Goal: Task Accomplishment & Management: Manage account settings

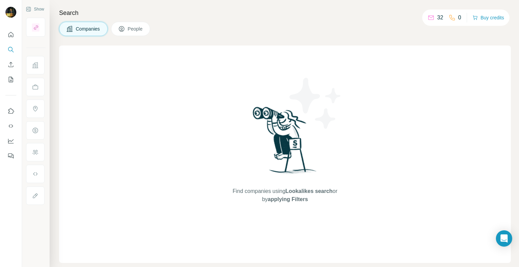
click at [438, 20] on p "32" at bounding box center [440, 18] width 6 height 8
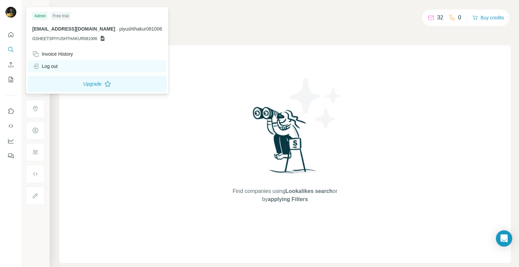
click at [50, 67] on div "Log out" at bounding box center [44, 66] width 25 height 7
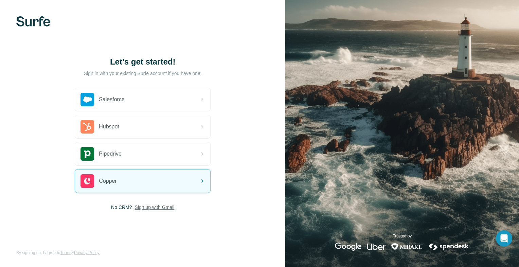
click at [164, 206] on span "Sign up with Gmail" at bounding box center [155, 207] width 40 height 7
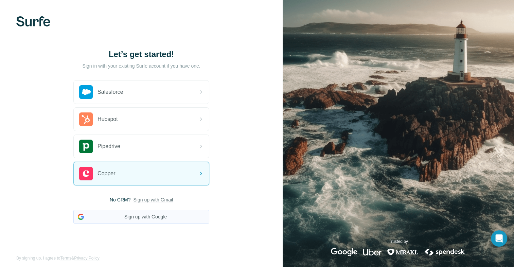
click at [168, 211] on button "Sign up with Google" at bounding box center [141, 217] width 136 height 14
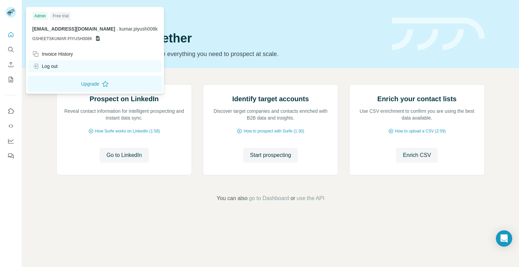
click at [60, 69] on div "Log out" at bounding box center [95, 66] width 134 height 12
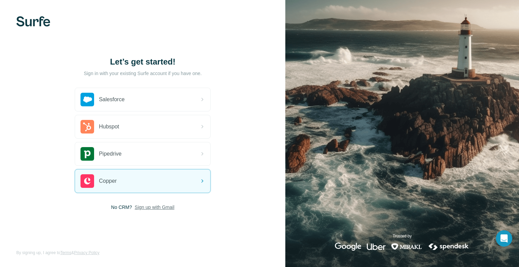
click at [146, 209] on span "Sign up with Gmail" at bounding box center [155, 207] width 40 height 7
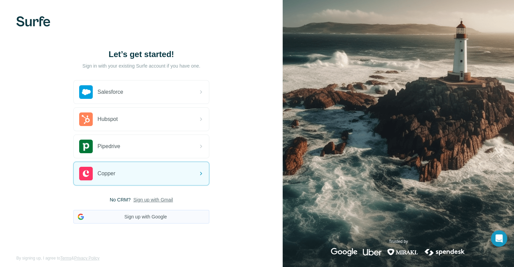
click at [148, 219] on button "Sign up with Google" at bounding box center [141, 217] width 136 height 14
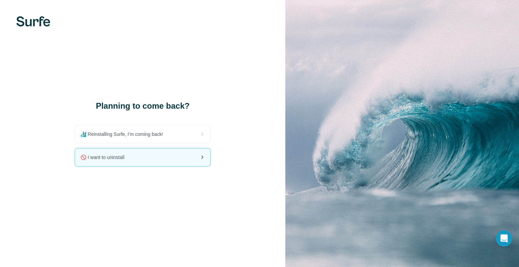
click at [172, 152] on div "🚫 I want to uninstall" at bounding box center [142, 158] width 135 height 18
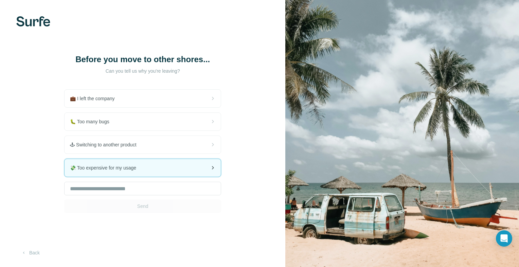
click at [133, 161] on div "💸 Too expensive for my usage" at bounding box center [143, 168] width 156 height 18
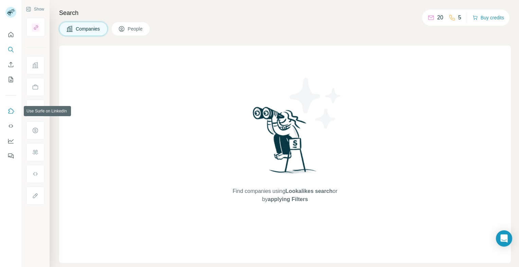
click at [12, 110] on icon "Use Surfe on LinkedIn" at bounding box center [10, 111] width 7 height 7
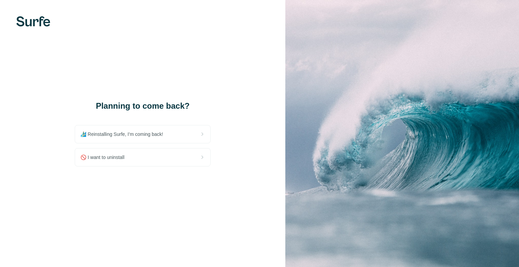
click at [125, 158] on span "🚫 I want to uninstall" at bounding box center [105, 157] width 49 height 7
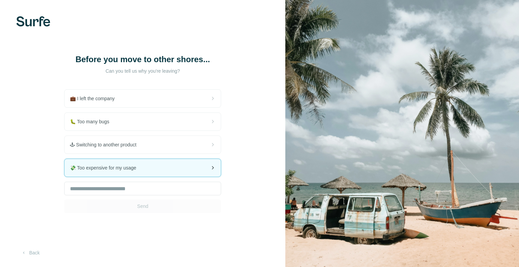
click at [139, 175] on div "💸 Too expensive for my usage" at bounding box center [143, 168] width 156 height 18
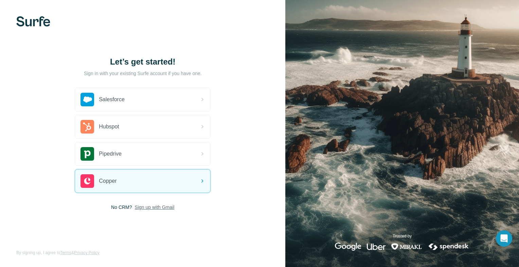
click at [162, 209] on span "Sign up with Gmail" at bounding box center [155, 207] width 40 height 7
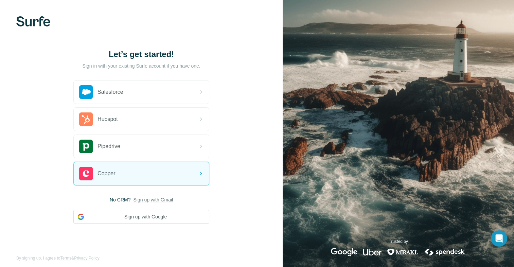
click at [162, 210] on button "Sign up with Google" at bounding box center [141, 217] width 136 height 14
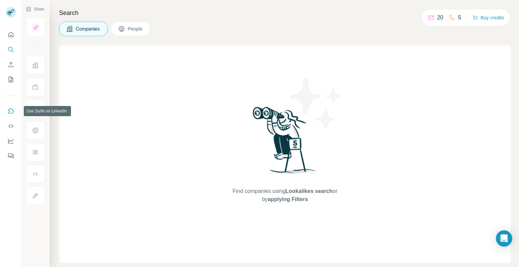
click at [14, 113] on button "Use Surfe on LinkedIn" at bounding box center [10, 111] width 11 height 12
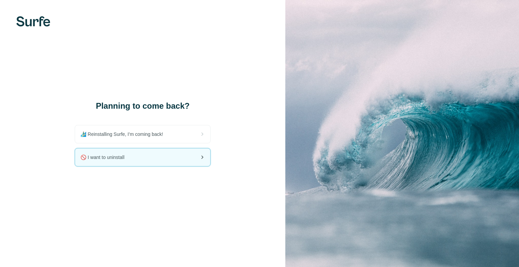
click at [111, 163] on div "🚫 I want to uninstall" at bounding box center [142, 158] width 135 height 18
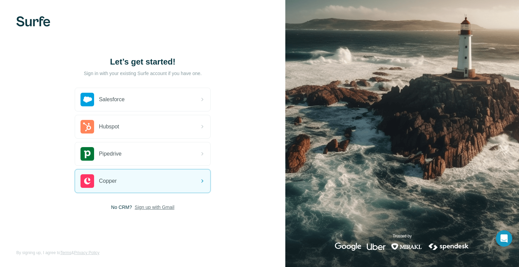
click at [145, 206] on span "Sign up with Gmail" at bounding box center [155, 207] width 40 height 7
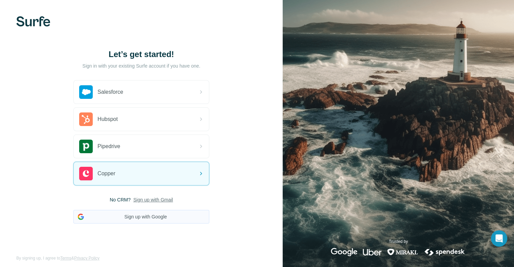
click at [154, 216] on button "Sign up with Google" at bounding box center [141, 217] width 136 height 14
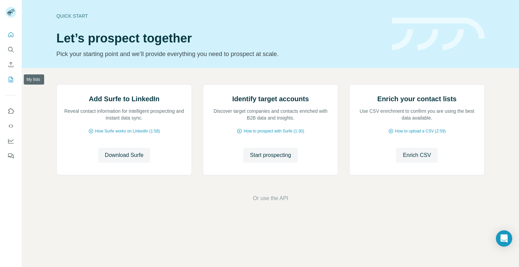
click at [9, 75] on button "My lists" at bounding box center [10, 79] width 11 height 12
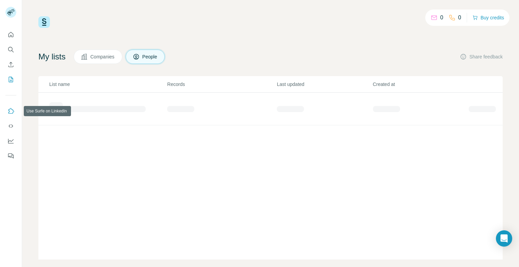
click at [15, 112] on button "Use Surfe on LinkedIn" at bounding box center [10, 111] width 11 height 12
